Goal: Task Accomplishment & Management: Manage account settings

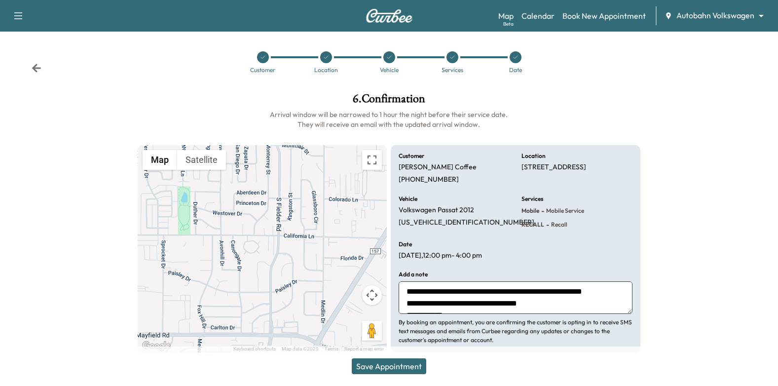
scroll to position [6, 0]
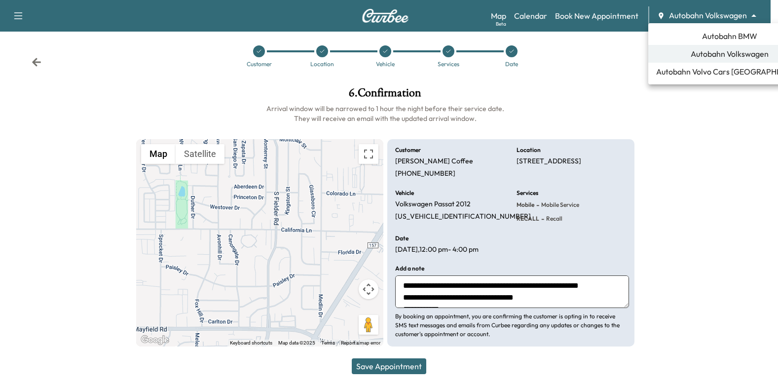
click at [704, 18] on body "Support Log Out Map Beta Calendar Book New Appointment Autobahn Volkswagen ****…" at bounding box center [389, 187] width 778 height 386
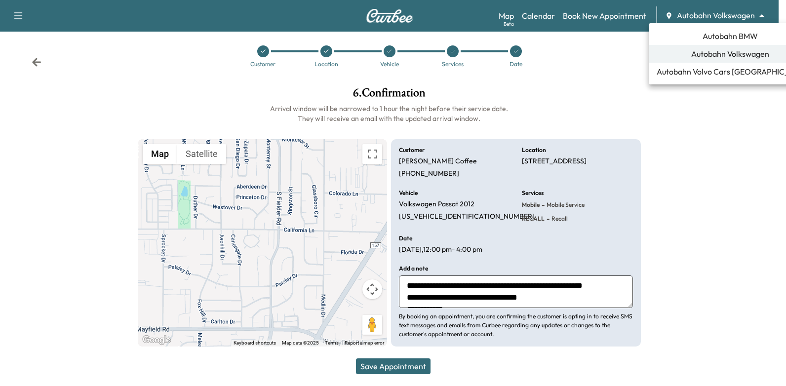
drag, startPoint x: 726, startPoint y: 182, endPoint x: 625, endPoint y: 148, distance: 106.8
click at [722, 179] on div at bounding box center [393, 193] width 786 height 386
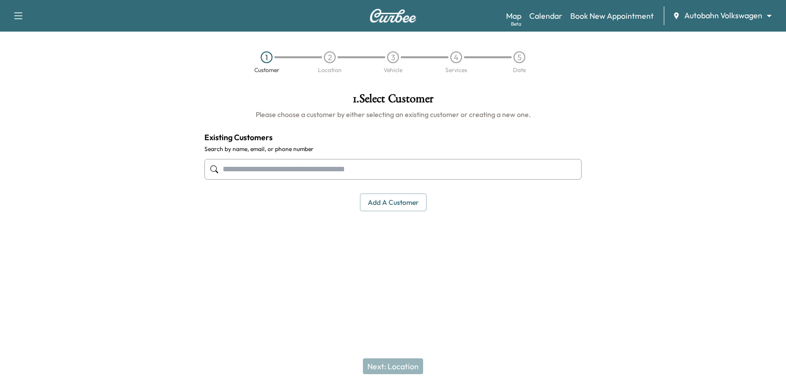
click at [724, 18] on body "Support Log Out Map Beta Calendar Book New Appointment Autobahn Volkswagen ****…" at bounding box center [393, 193] width 786 height 386
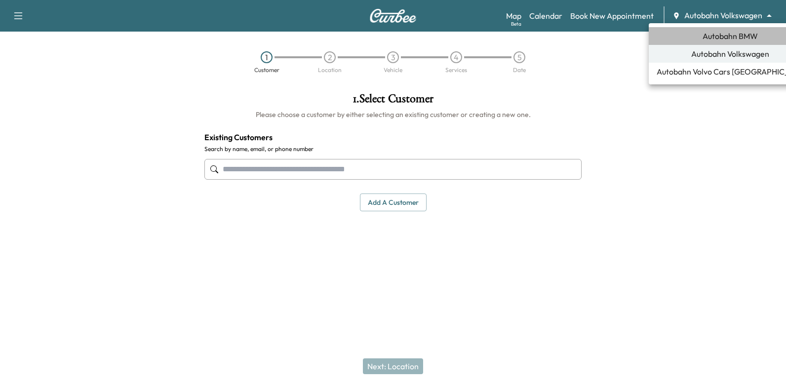
click at [729, 33] on span "Autobahn BMW" at bounding box center [729, 36] width 55 height 12
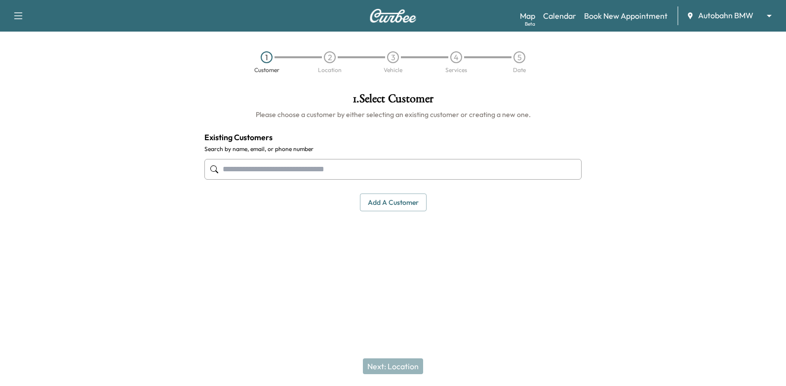
click at [413, 172] on input "text" at bounding box center [392, 169] width 377 height 21
click at [483, 168] on input "text" at bounding box center [392, 169] width 377 height 21
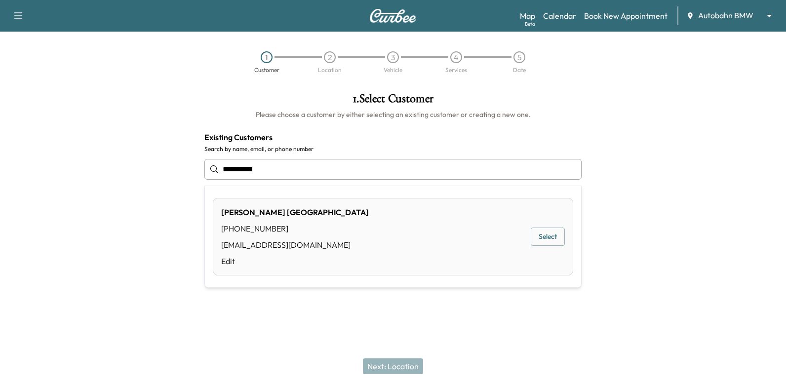
click at [542, 240] on button "Select" at bounding box center [548, 237] width 34 height 18
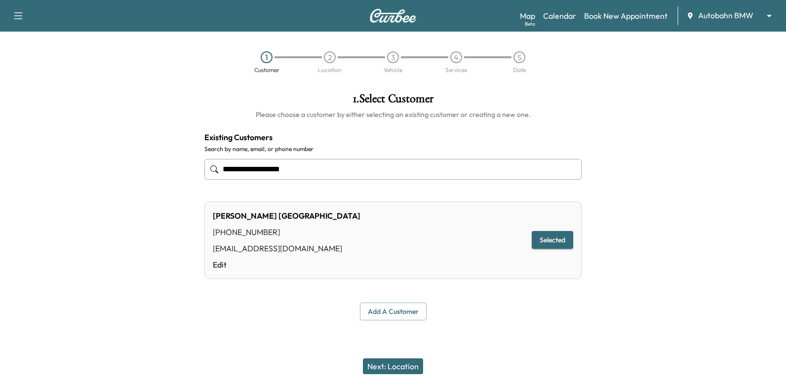
type input "**********"
click at [408, 365] on button "Next: Location" at bounding box center [393, 366] width 60 height 16
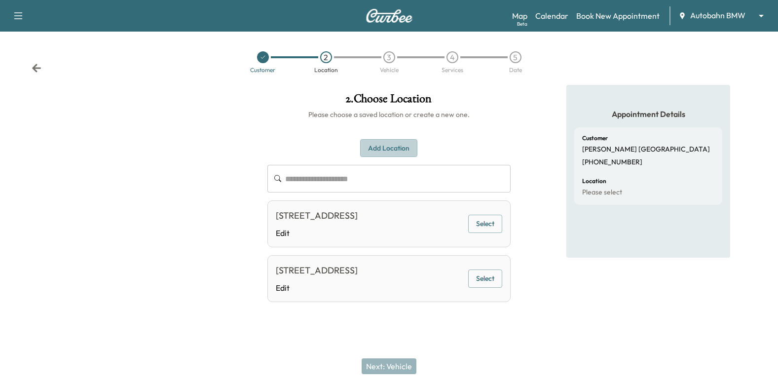
click at [386, 144] on button "Add Location" at bounding box center [388, 148] width 57 height 18
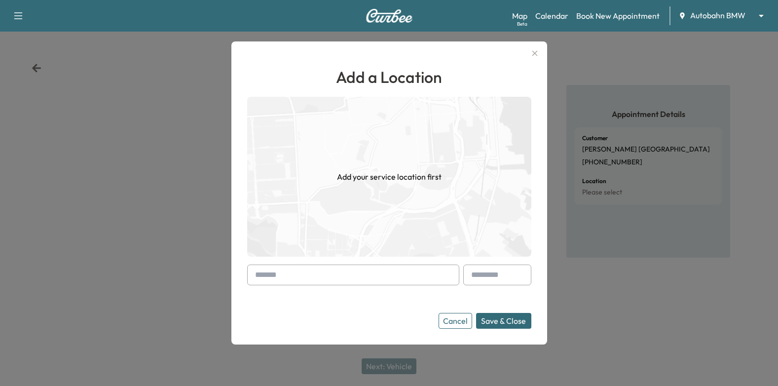
click at [365, 274] on input "text" at bounding box center [353, 275] width 212 height 21
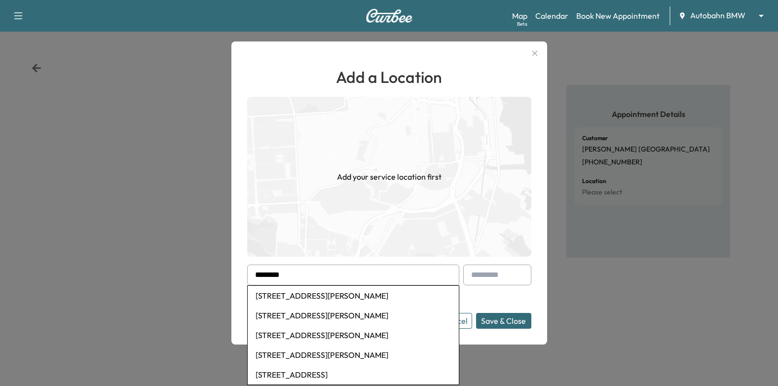
click at [380, 293] on li "[STREET_ADDRESS][PERSON_NAME]" at bounding box center [353, 296] width 211 height 20
type input "**********"
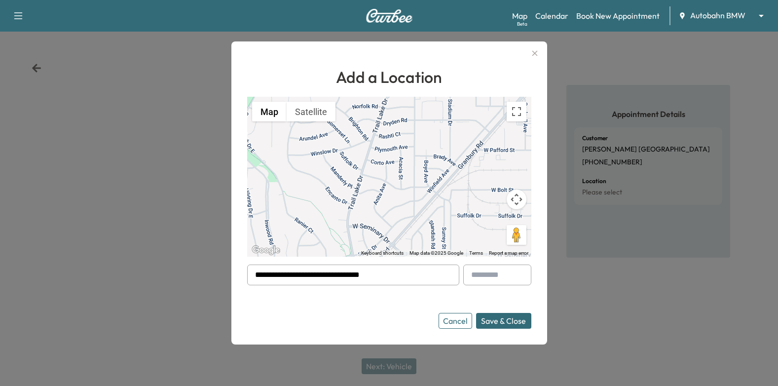
click at [497, 323] on button "Save & Close" at bounding box center [503, 321] width 55 height 16
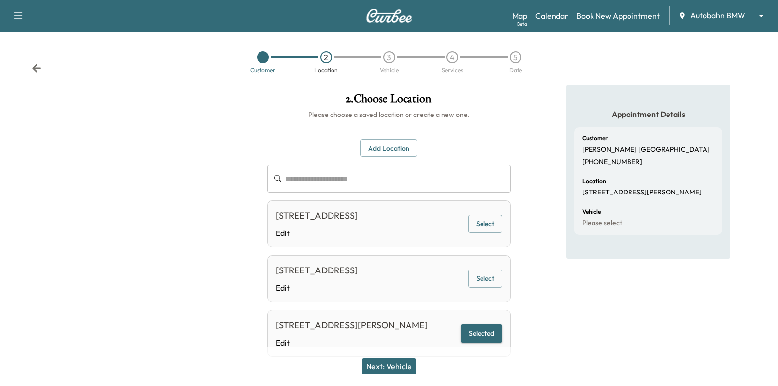
drag, startPoint x: 394, startPoint y: 364, endPoint x: 411, endPoint y: 260, distance: 105.1
click at [394, 362] on button "Next: Vehicle" at bounding box center [389, 366] width 55 height 16
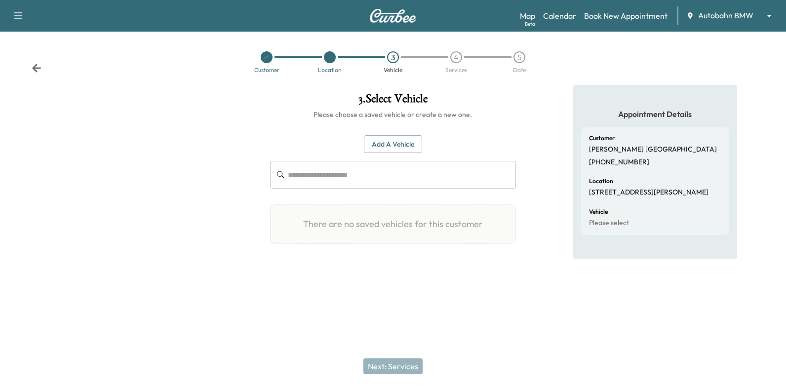
click at [404, 151] on button "Add a Vehicle" at bounding box center [393, 144] width 58 height 18
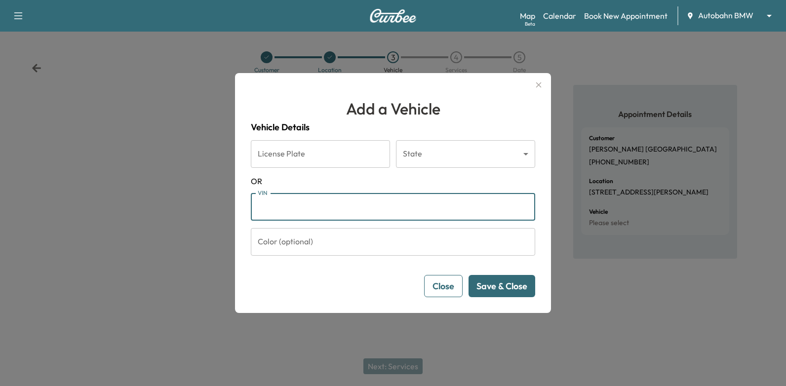
paste input "**********"
type input "**********"
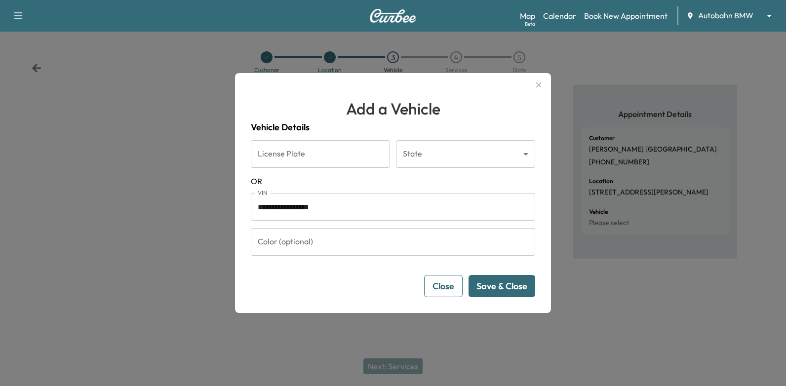
click at [515, 284] on button "Save & Close" at bounding box center [501, 286] width 67 height 22
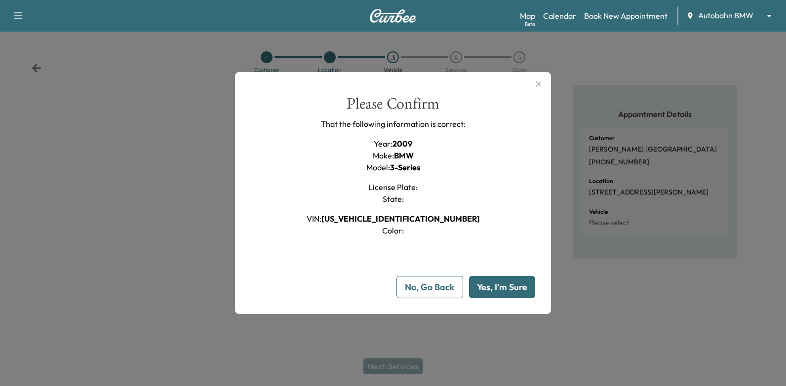
click at [516, 283] on button "Yes, I'm Sure" at bounding box center [502, 287] width 66 height 22
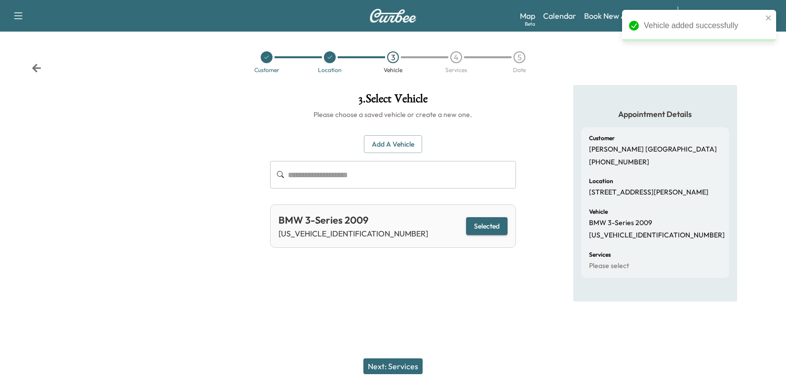
click at [392, 366] on button "Next: Services" at bounding box center [392, 366] width 59 height 16
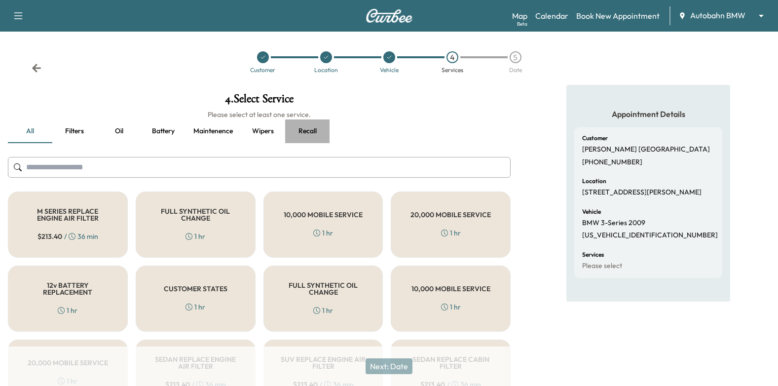
click at [313, 134] on button "Recall" at bounding box center [307, 131] width 44 height 24
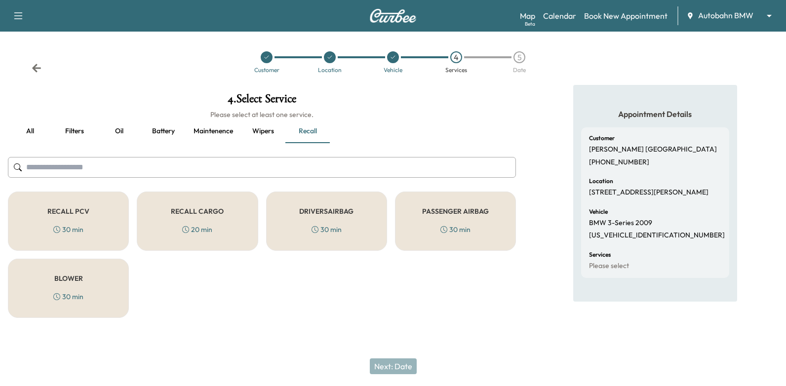
click at [321, 225] on div "30 min" at bounding box center [326, 230] width 30 height 10
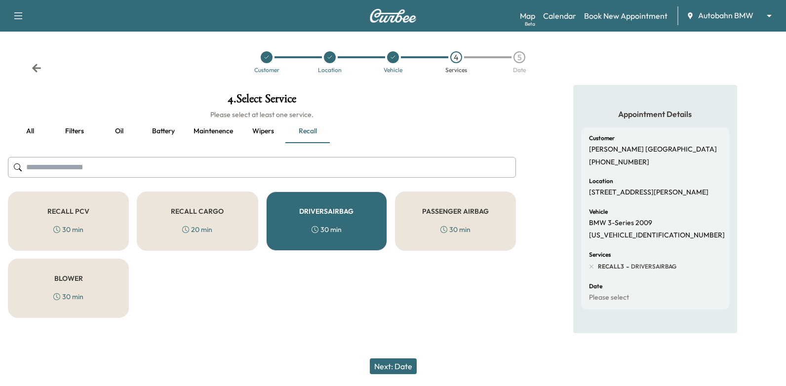
drag, startPoint x: 86, startPoint y: 213, endPoint x: 310, endPoint y: 346, distance: 260.4
click at [87, 213] on h5 "RECALL PCV" at bounding box center [68, 211] width 42 height 7
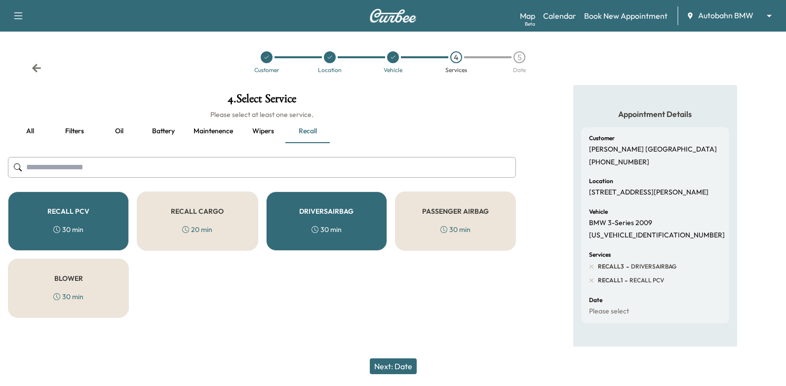
click at [386, 369] on button "Next: Date" at bounding box center [393, 366] width 47 height 16
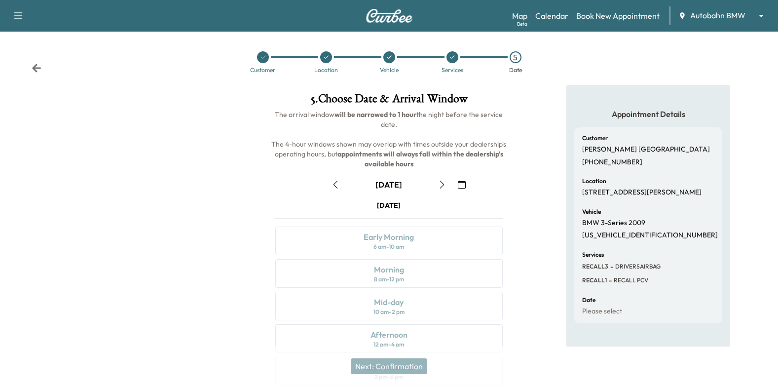
click at [456, 187] on button "button" at bounding box center [462, 185] width 17 height 16
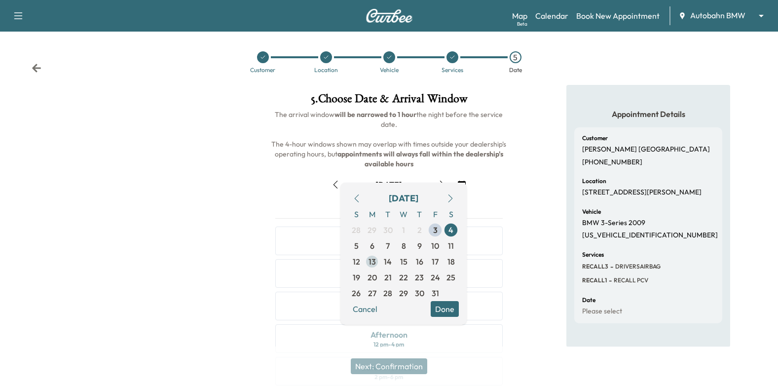
click at [370, 261] on span "13" at bounding box center [372, 262] width 7 height 12
click at [455, 309] on button "Done" at bounding box center [445, 309] width 28 height 16
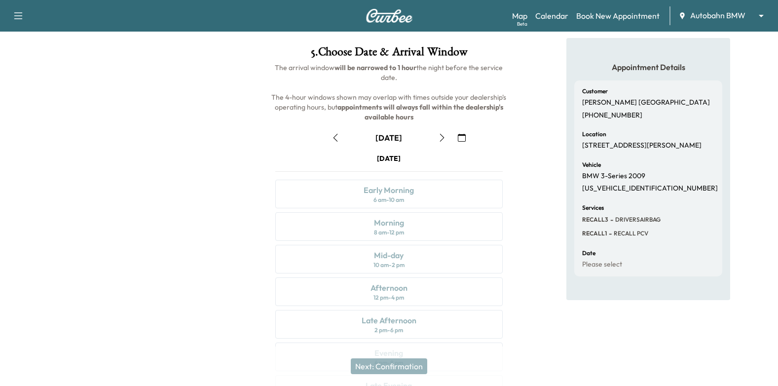
scroll to position [108, 0]
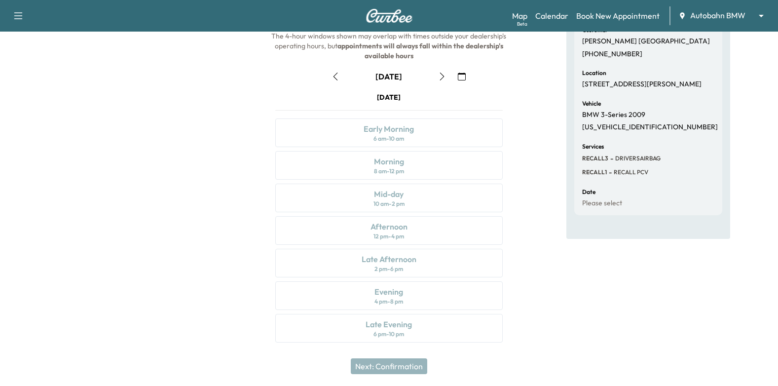
click at [442, 73] on icon "button" at bounding box center [442, 77] width 8 height 8
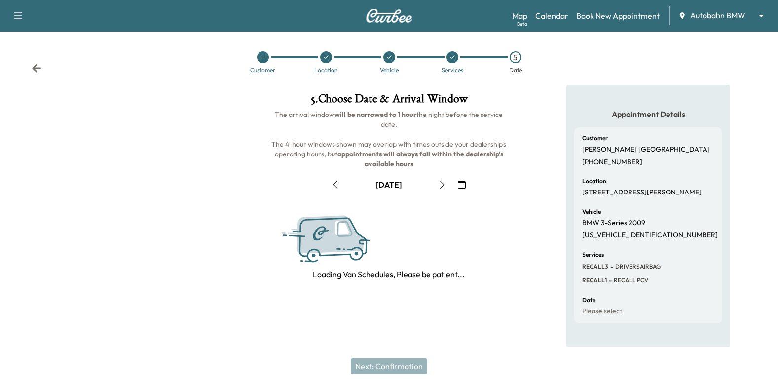
scroll to position [0, 0]
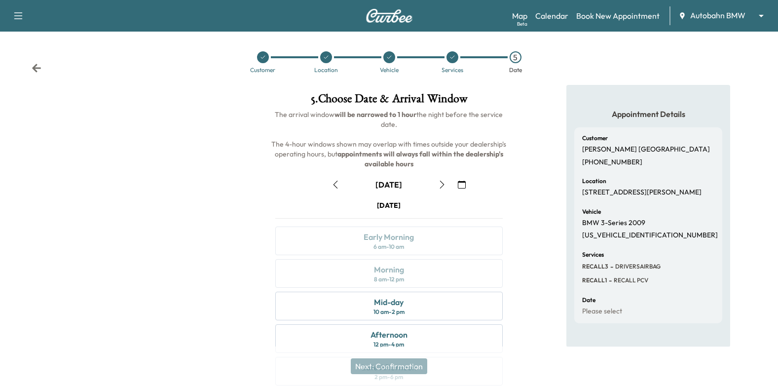
click at [444, 185] on icon "button" at bounding box center [442, 185] width 4 height 8
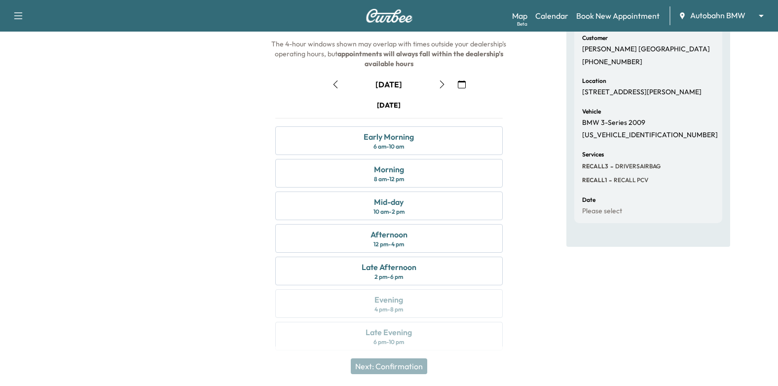
scroll to position [108, 0]
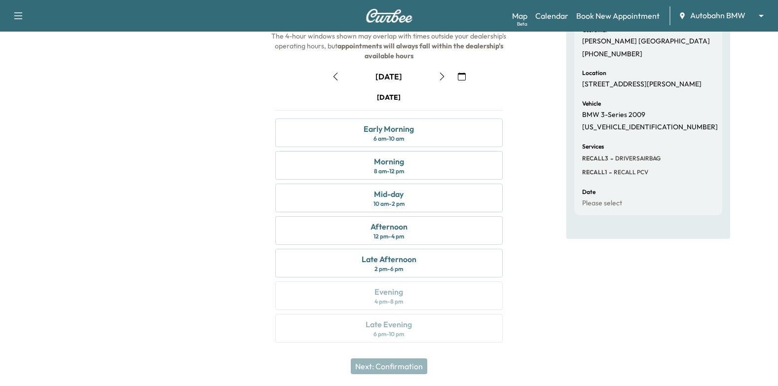
click at [333, 74] on icon "button" at bounding box center [336, 77] width 8 height 8
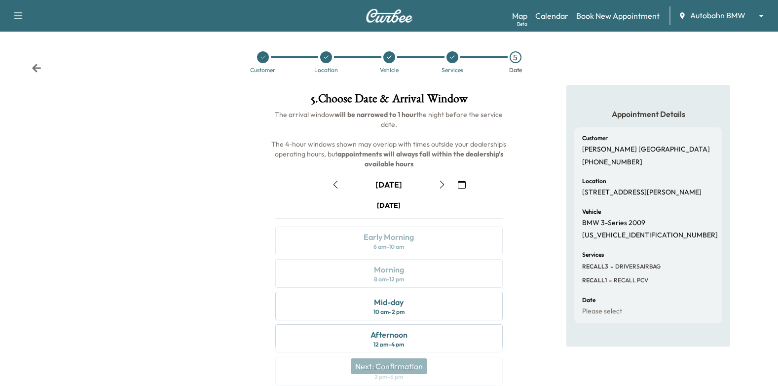
click at [337, 182] on icon "button" at bounding box center [336, 185] width 8 height 8
click at [449, 184] on button "button" at bounding box center [442, 185] width 17 height 16
click at [459, 184] on icon "button" at bounding box center [462, 185] width 8 height 8
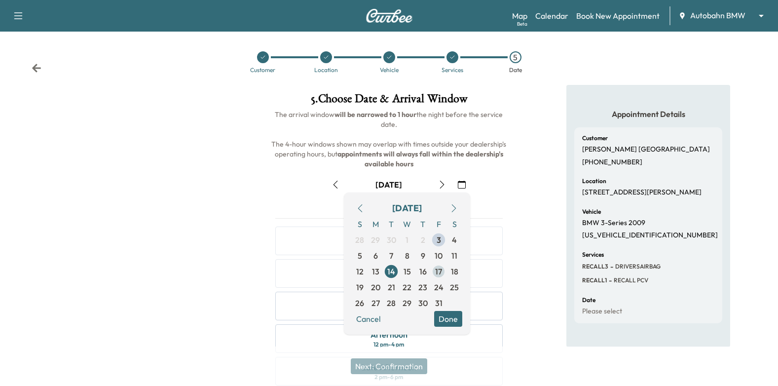
click at [439, 273] on span "17" at bounding box center [438, 272] width 7 height 12
click at [458, 319] on button "Done" at bounding box center [448, 319] width 28 height 16
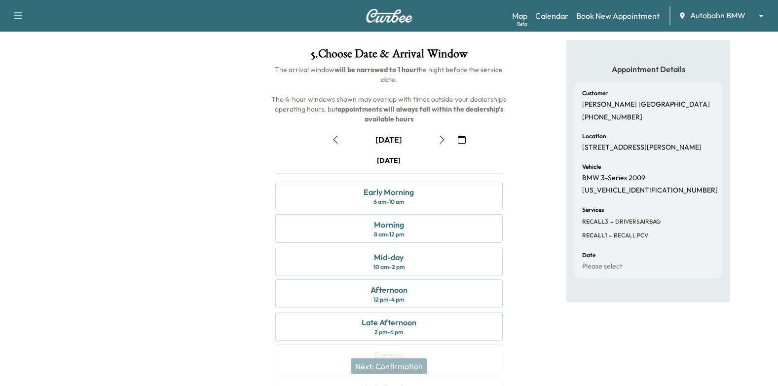
scroll to position [99, 0]
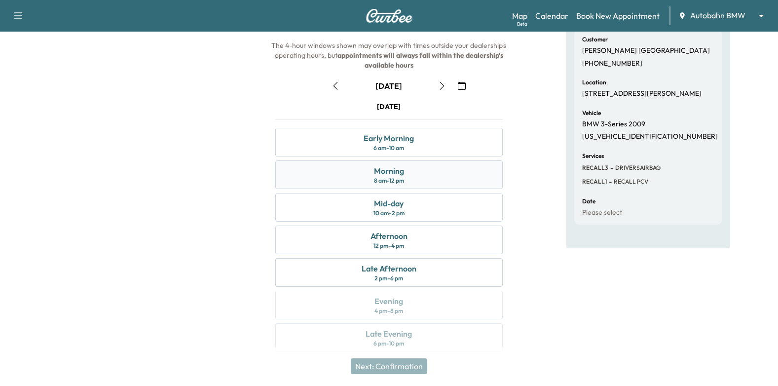
click at [464, 166] on div "Morning 8 am - 12 pm" at bounding box center [389, 174] width 228 height 29
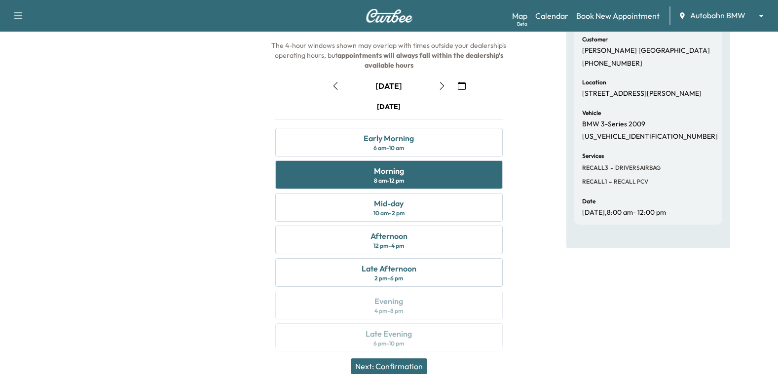
click at [401, 365] on button "Next: Confirmation" at bounding box center [389, 366] width 76 height 16
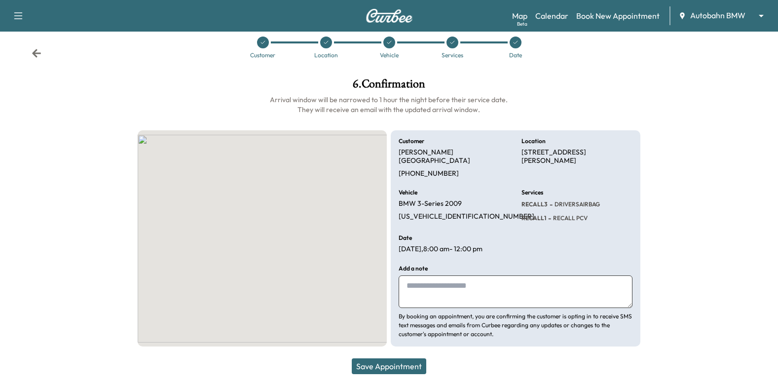
scroll to position [6, 0]
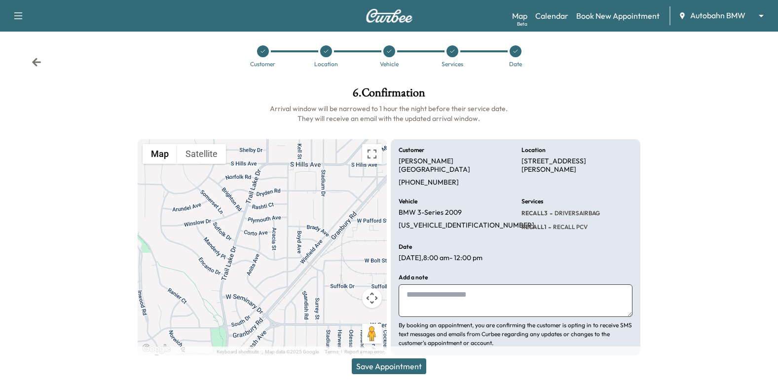
click at [440, 284] on textarea at bounding box center [516, 300] width 234 height 33
click at [460, 284] on textarea "**********" at bounding box center [516, 300] width 234 height 33
type textarea "**********"
click at [415, 365] on button "Save Appointment" at bounding box center [389, 366] width 75 height 16
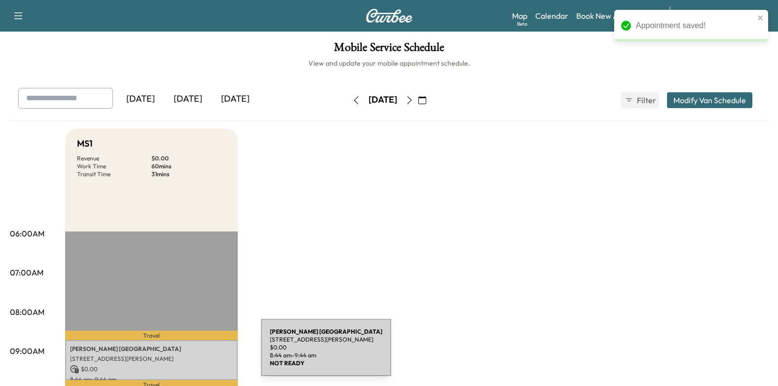
click at [187, 352] on div "[PERSON_NAME] [STREET_ADDRESS][PERSON_NAME] $ 0.00 8:44 am - 9:44 am" at bounding box center [151, 360] width 173 height 40
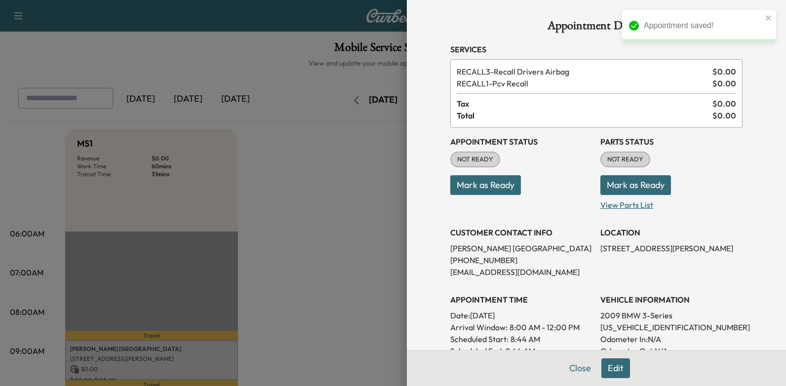
scroll to position [49, 0]
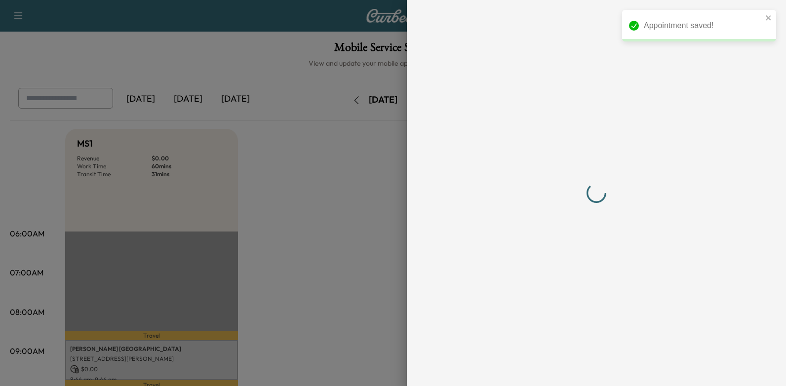
click at [506, 139] on div at bounding box center [596, 193] width 292 height 346
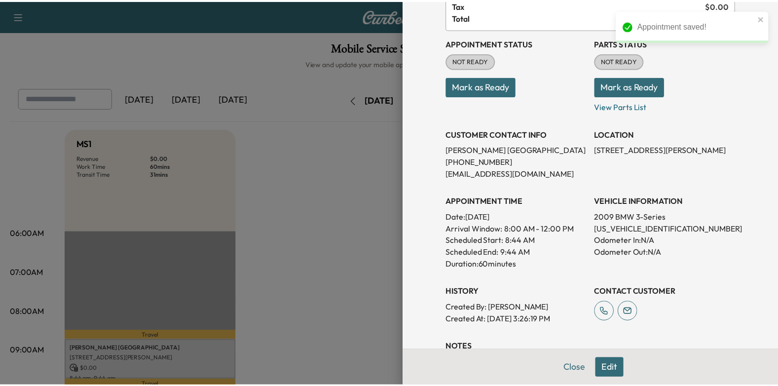
scroll to position [0, 0]
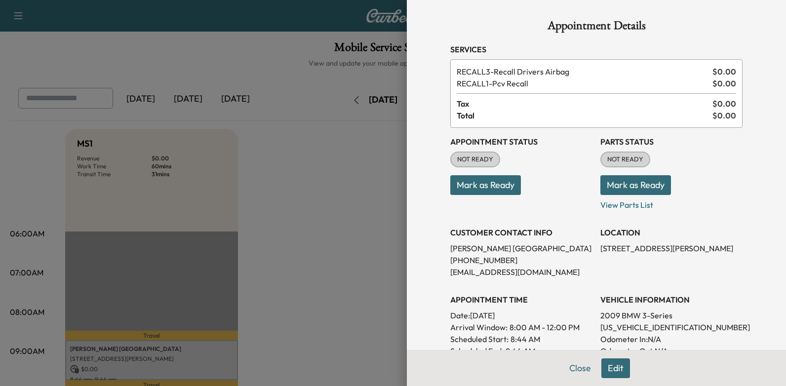
click at [385, 197] on div at bounding box center [393, 193] width 786 height 386
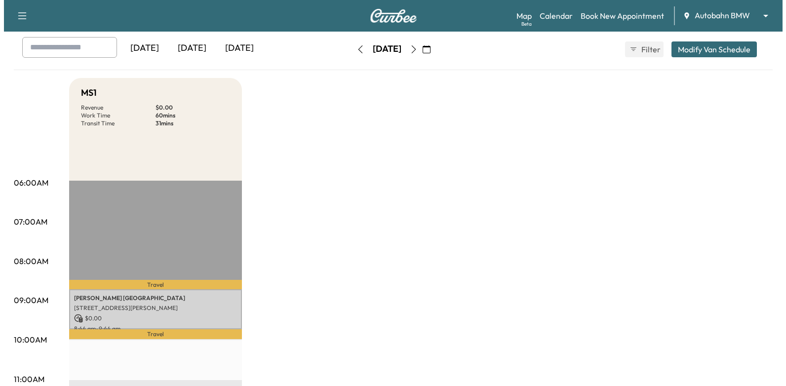
scroll to position [197, 0]
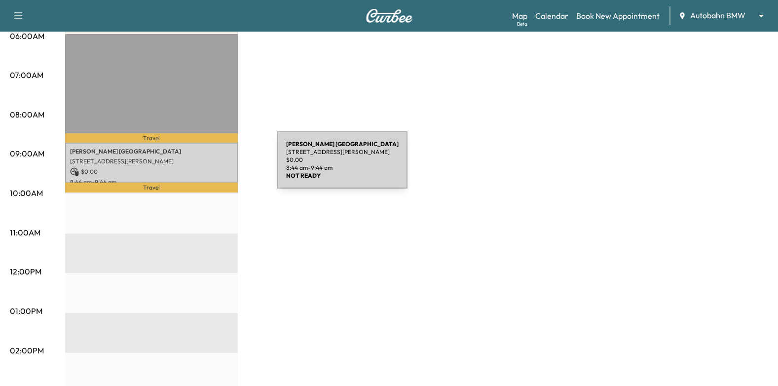
click at [201, 161] on p "[STREET_ADDRESS][PERSON_NAME]" at bounding box center [151, 161] width 163 height 8
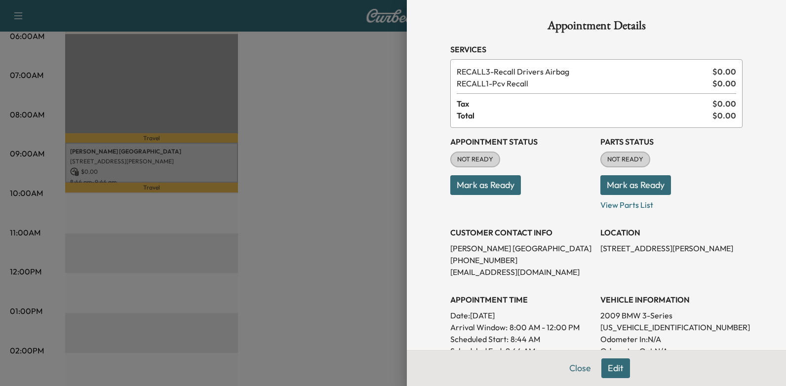
click at [509, 182] on button "Mark as Ready" at bounding box center [485, 185] width 71 height 20
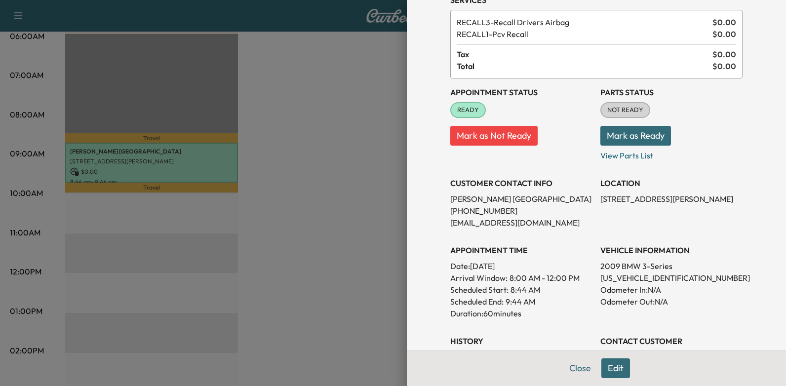
scroll to position [0, 0]
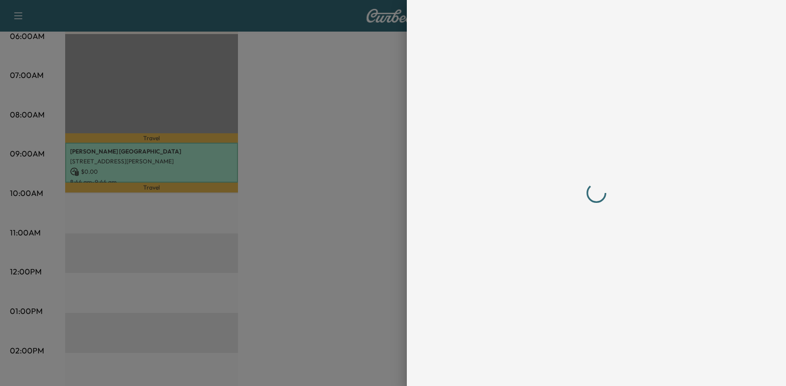
click at [517, 266] on div at bounding box center [596, 193] width 292 height 346
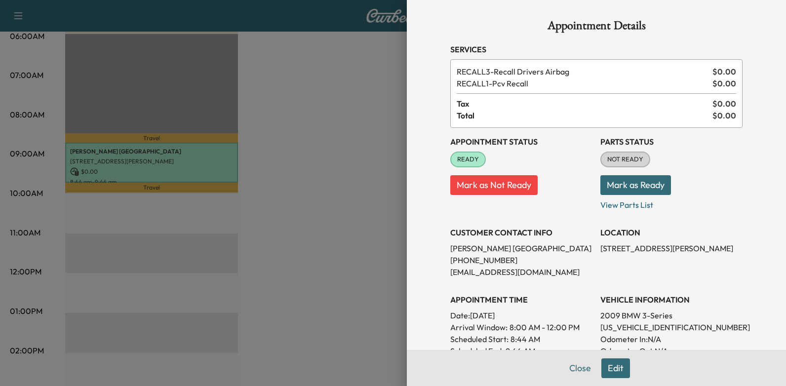
drag, startPoint x: 463, startPoint y: 314, endPoint x: 541, endPoint y: 314, distance: 78.0
click at [541, 314] on p "Date: [DATE]" at bounding box center [521, 315] width 142 height 12
drag, startPoint x: 541, startPoint y: 314, endPoint x: 520, endPoint y: 316, distance: 21.3
copy p "[DATE]"
click at [288, 161] on div at bounding box center [393, 193] width 786 height 386
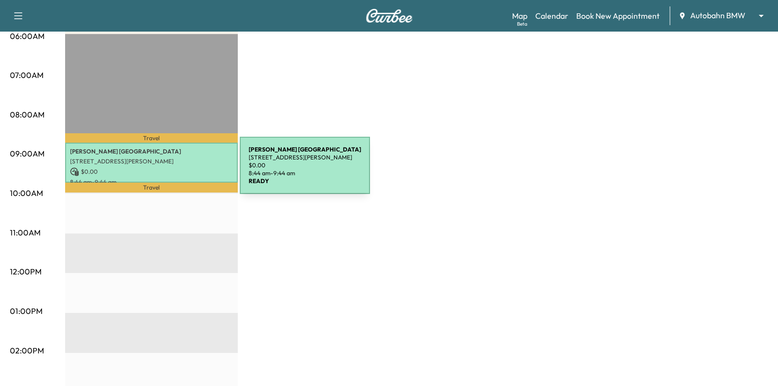
click at [166, 167] on p "$ 0.00" at bounding box center [151, 171] width 163 height 9
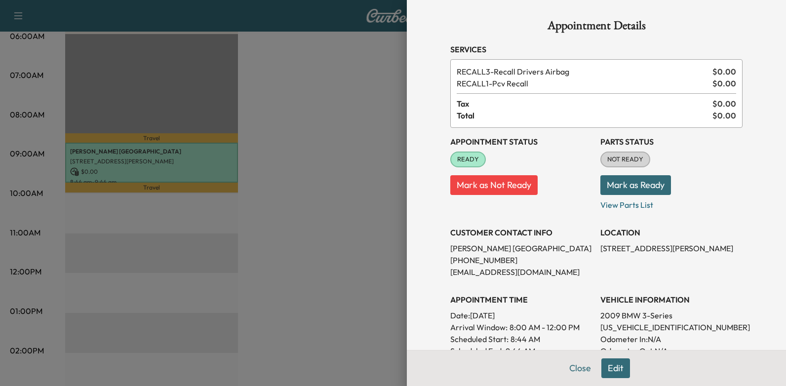
click at [646, 326] on p "[US_VEHICLE_IDENTIFICATION_NUMBER]" at bounding box center [671, 327] width 142 height 12
copy p "[US_VEHICLE_IDENTIFICATION_NUMBER]"
